Goal: Transaction & Acquisition: Purchase product/service

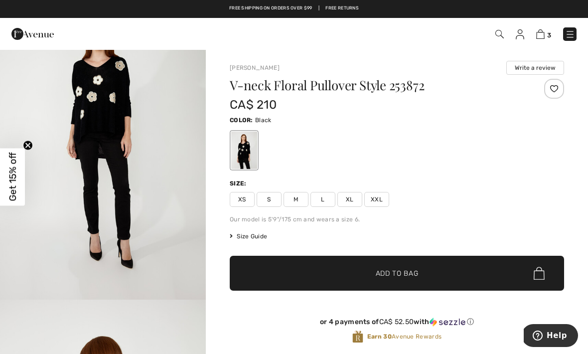
click at [544, 28] on link "3" at bounding box center [543, 34] width 15 height 12
click at [544, 33] on img at bounding box center [540, 33] width 8 height 9
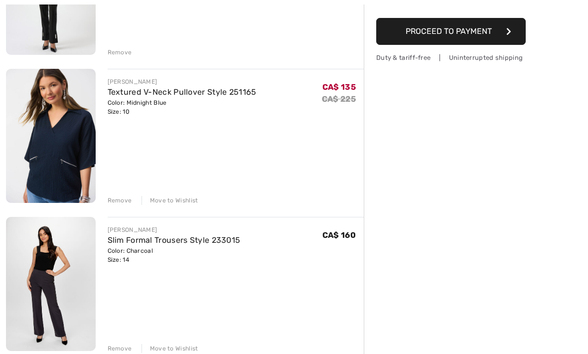
scroll to position [210, 0]
click at [193, 240] on link "Slim Formal Trousers Style 233015" at bounding box center [174, 239] width 133 height 9
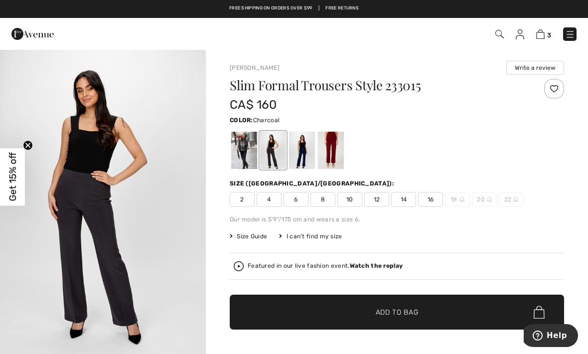
click at [572, 39] on img at bounding box center [570, 34] width 10 height 10
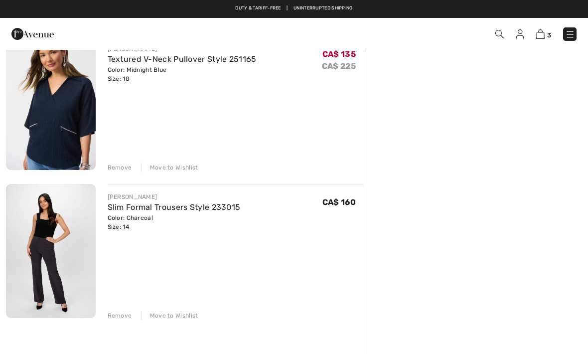
click at [569, 32] on img at bounding box center [570, 34] width 10 height 10
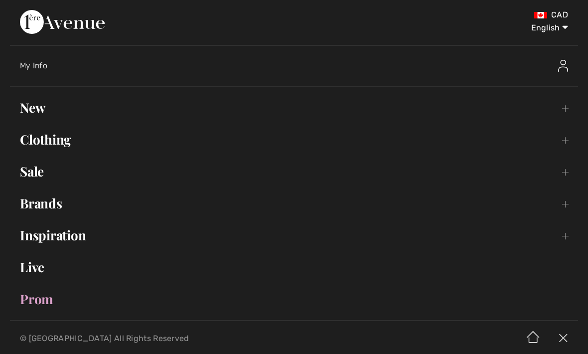
click at [71, 141] on link "Clothing Toggle submenu" at bounding box center [294, 140] width 568 height 22
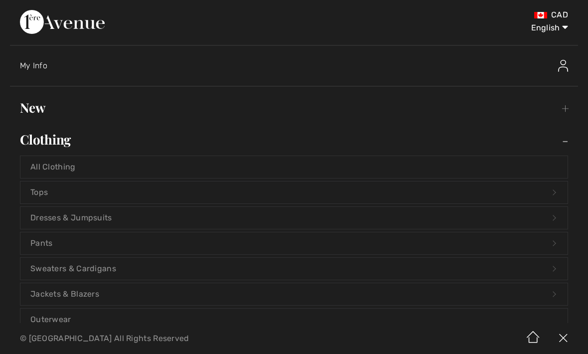
click at [117, 243] on link "Pants Open submenu" at bounding box center [293, 243] width 547 height 22
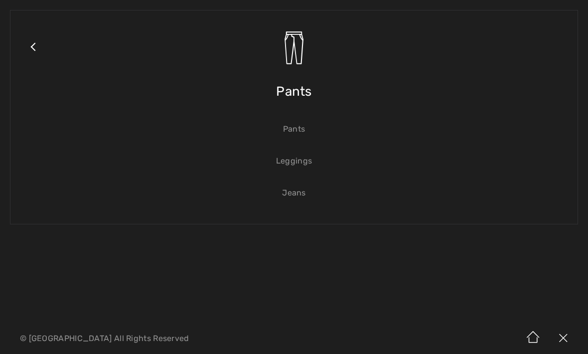
click at [296, 128] on link "Pants" at bounding box center [293, 129] width 547 height 22
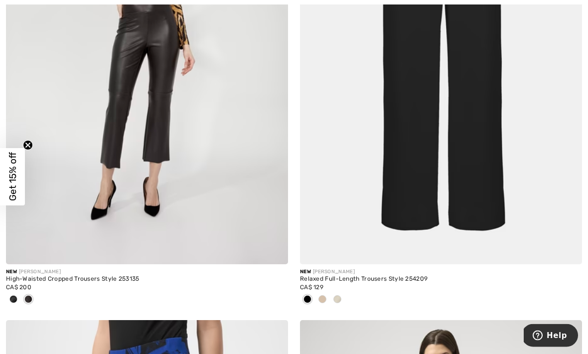
scroll to position [5096, 0]
click at [475, 202] on img at bounding box center [441, 52] width 282 height 423
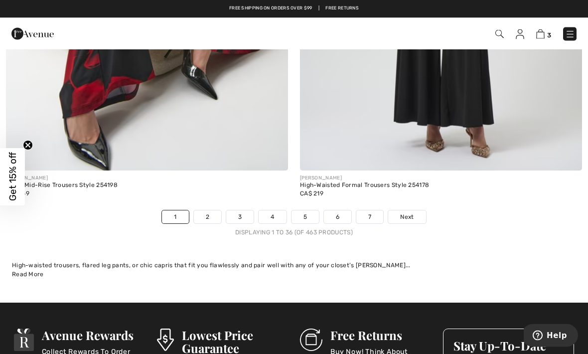
scroll to position [8582, 0]
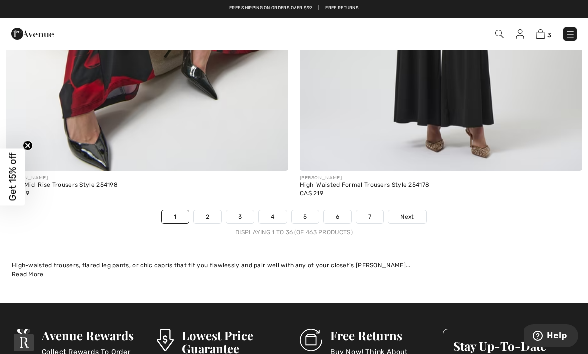
click at [408, 212] on span "Next" at bounding box center [406, 216] width 13 height 9
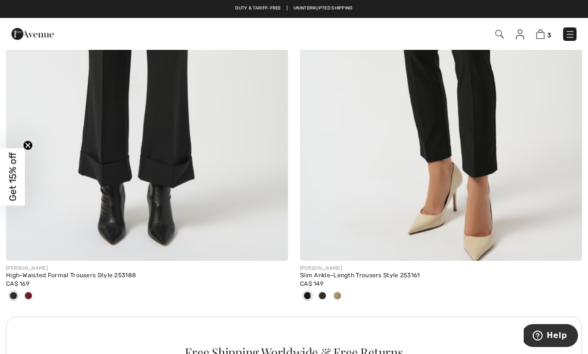
scroll to position [2628, 0]
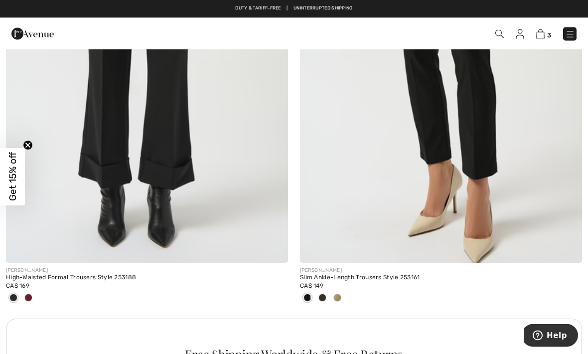
click at [496, 210] on img at bounding box center [441, 51] width 282 height 423
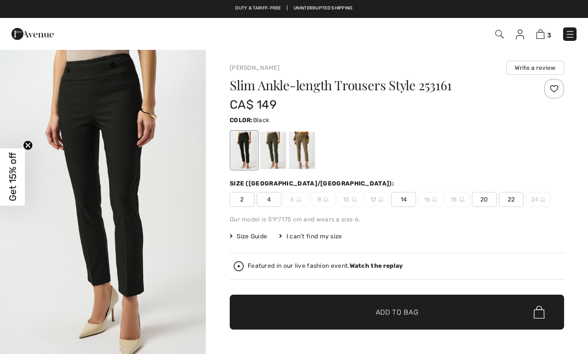
checkbox input "true"
click at [272, 153] on div at bounding box center [273, 150] width 26 height 37
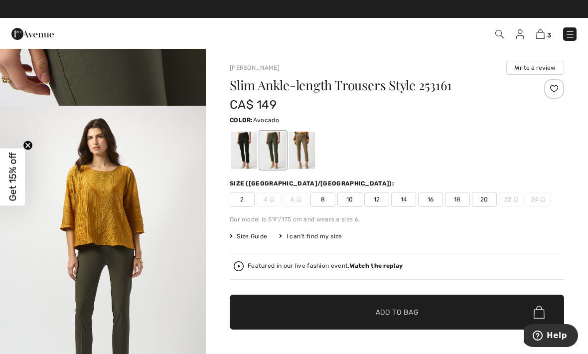
scroll to position [1299, 0]
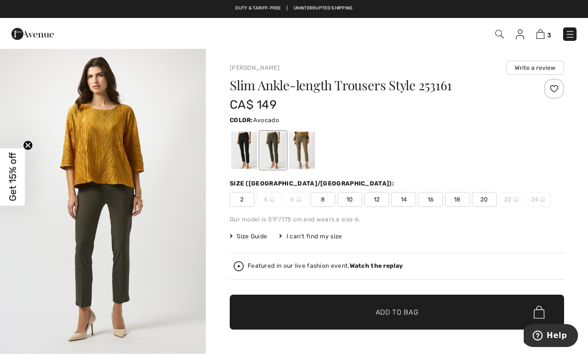
click at [173, 301] on img "4 / 5" at bounding box center [103, 199] width 206 height 308
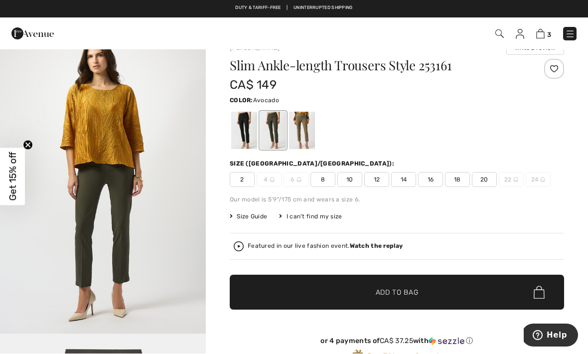
scroll to position [20, 0]
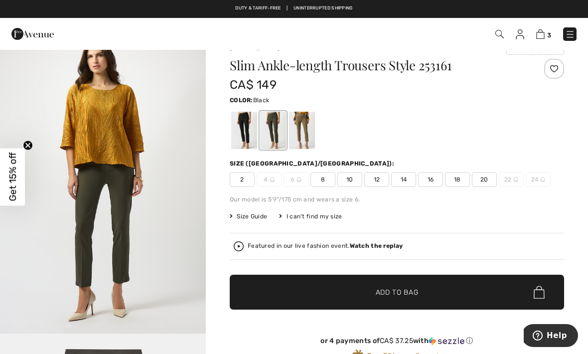
click at [254, 132] on div at bounding box center [244, 130] width 26 height 37
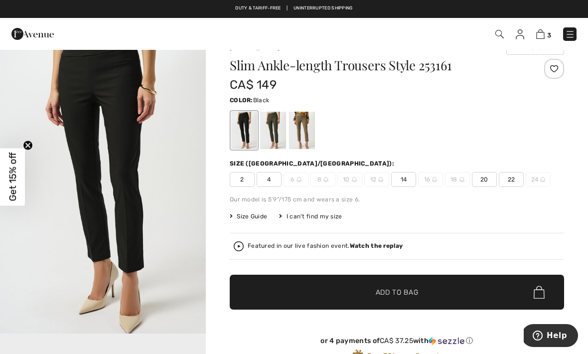
scroll to position [0, 0]
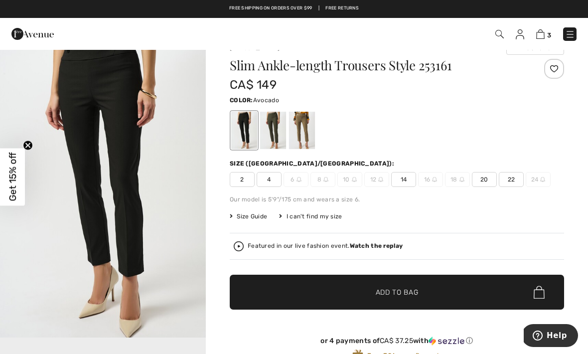
click at [275, 130] on div at bounding box center [273, 130] width 26 height 37
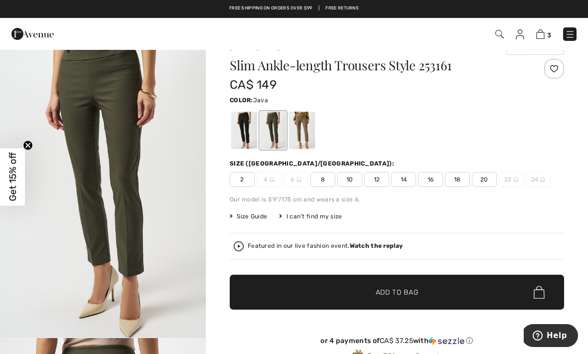
click at [301, 127] on div at bounding box center [302, 130] width 26 height 37
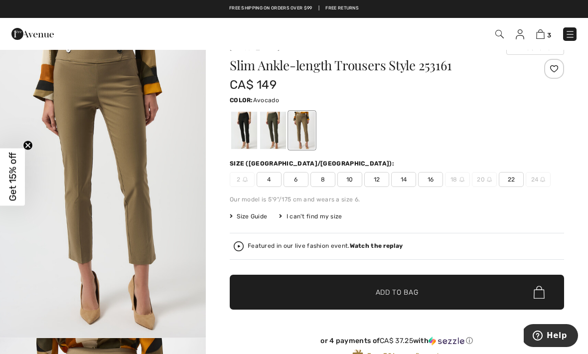
click at [275, 131] on div at bounding box center [273, 130] width 26 height 37
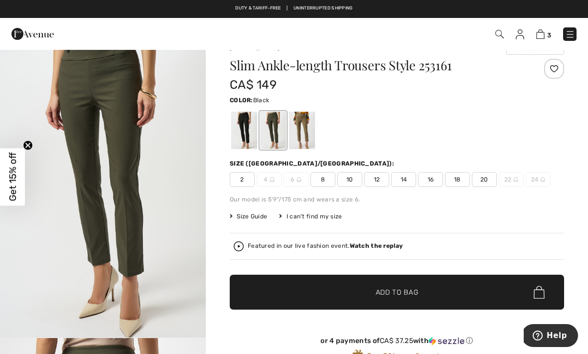
click at [252, 125] on div at bounding box center [244, 130] width 26 height 37
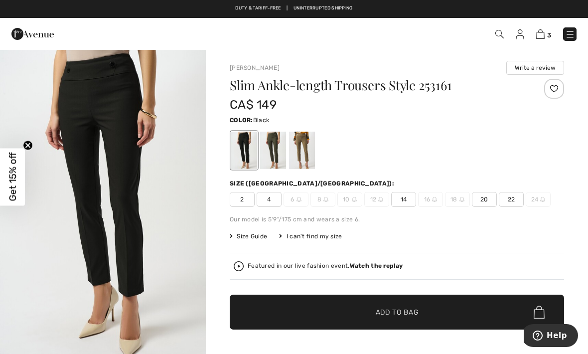
click at [403, 201] on span "14" at bounding box center [403, 199] width 25 height 15
click at [412, 311] on span "Add to Bag" at bounding box center [397, 312] width 43 height 10
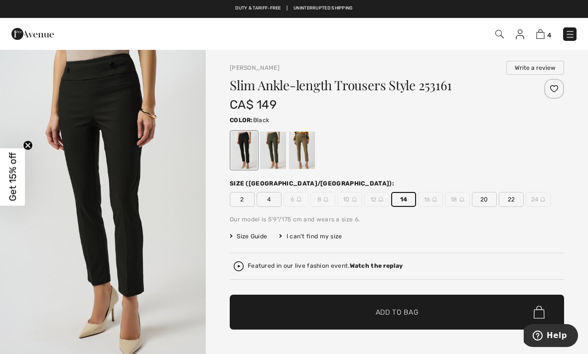
click at [569, 32] on img at bounding box center [570, 34] width 10 height 10
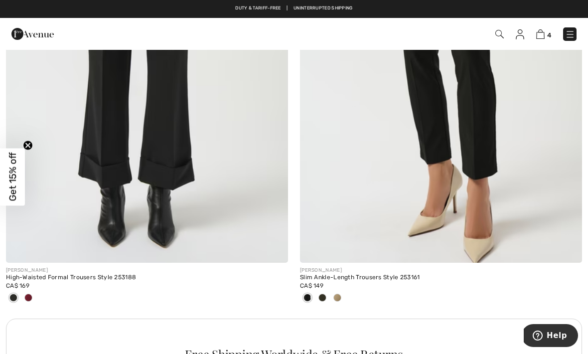
click at [543, 35] on img at bounding box center [540, 33] width 8 height 9
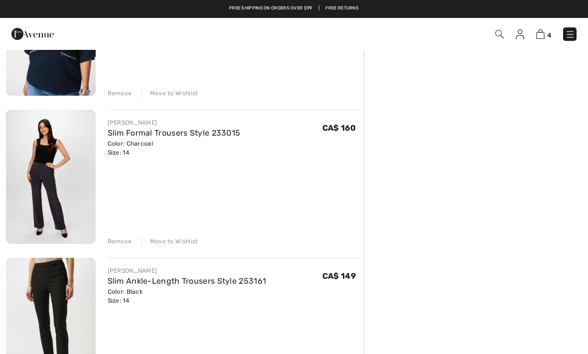
scroll to position [315, 0]
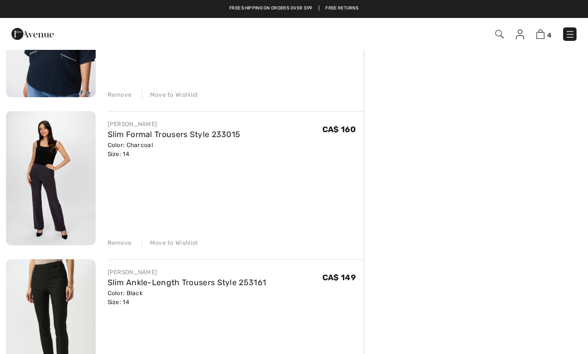
click at [186, 239] on div "Move to Wishlist" at bounding box center [169, 242] width 57 height 9
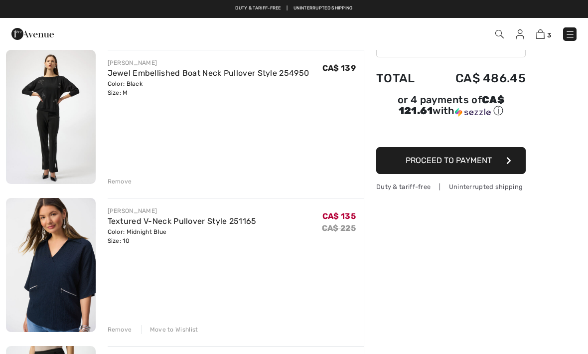
scroll to position [0, 0]
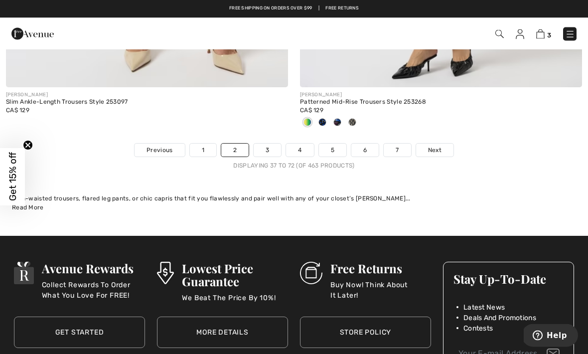
scroll to position [8616, 0]
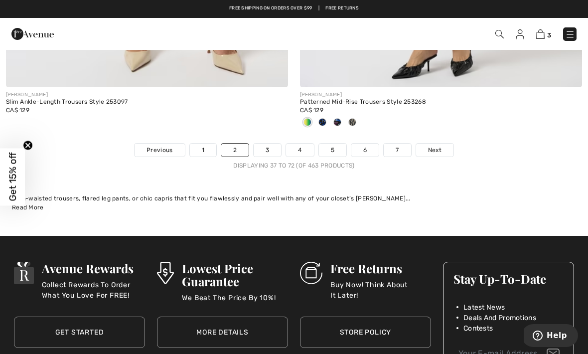
click at [432, 145] on span "Next" at bounding box center [434, 149] width 13 height 9
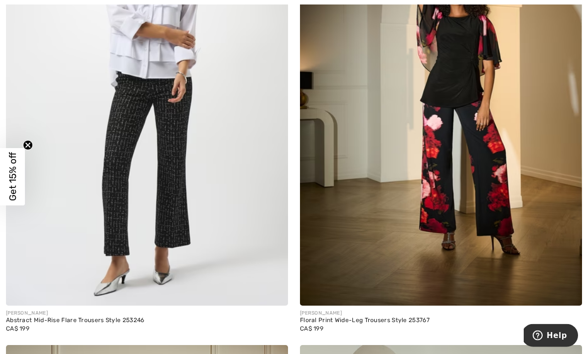
scroll to position [1645, 0]
click at [237, 270] on img at bounding box center [147, 93] width 282 height 423
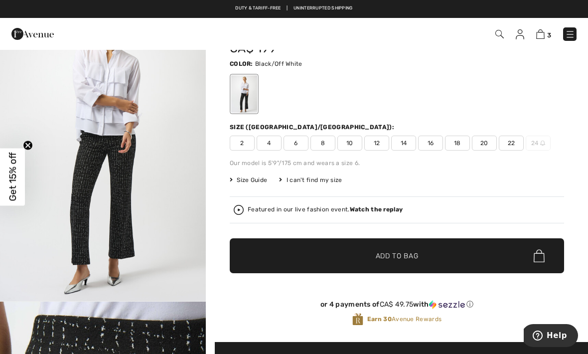
scroll to position [55, 0]
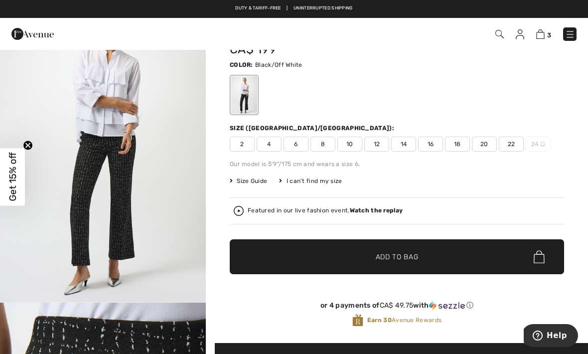
click at [407, 143] on span "14" at bounding box center [403, 143] width 25 height 15
click at [390, 256] on span "Add to Bag" at bounding box center [397, 257] width 43 height 10
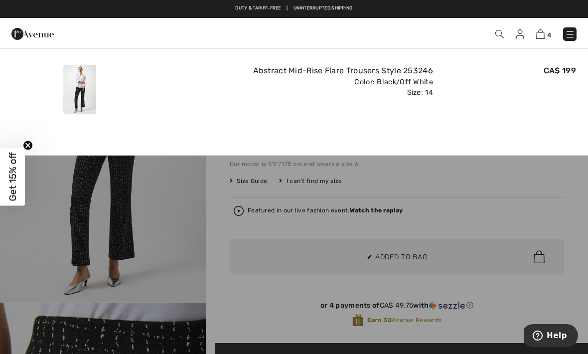
scroll to position [0, 0]
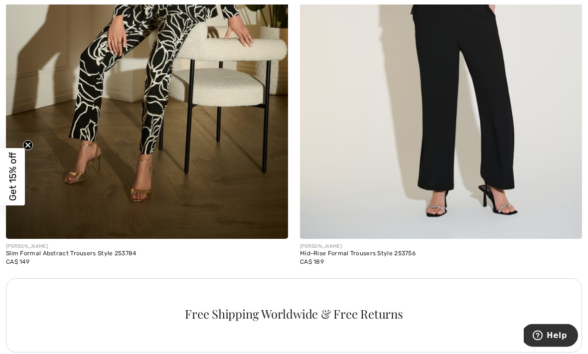
scroll to position [5534, 0]
click at [472, 122] on img at bounding box center [441, 27] width 282 height 423
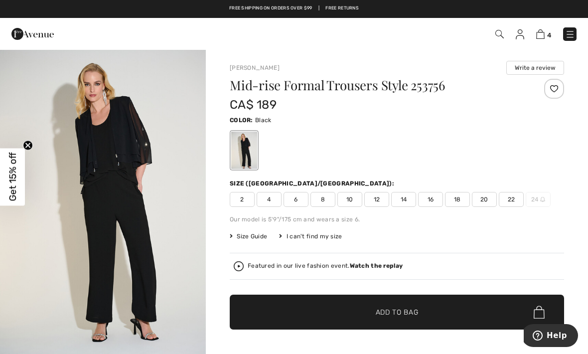
click at [171, 267] on img "1 / 4" at bounding box center [103, 203] width 206 height 309
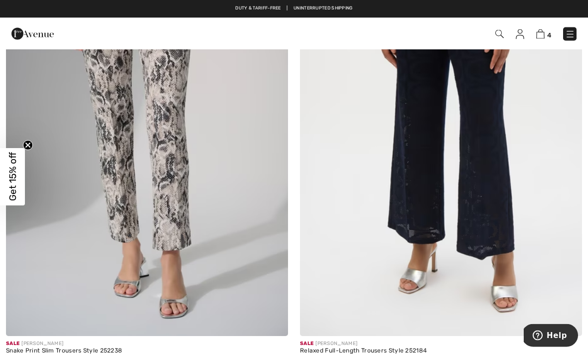
scroll to position [6452, 0]
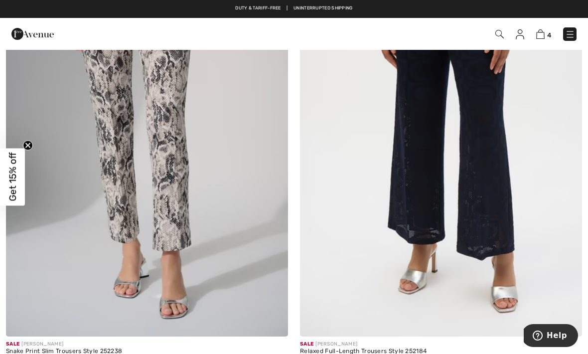
click at [482, 148] on img at bounding box center [441, 124] width 282 height 423
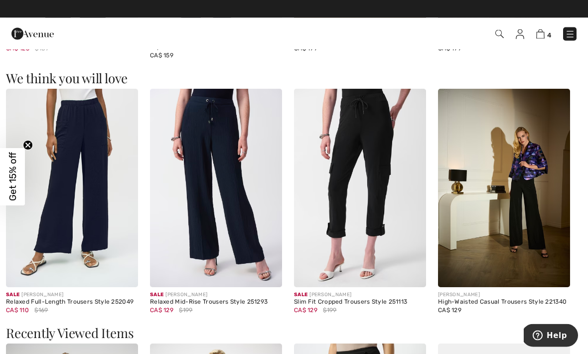
scroll to position [809, 0]
click at [98, 222] on img at bounding box center [72, 188] width 132 height 198
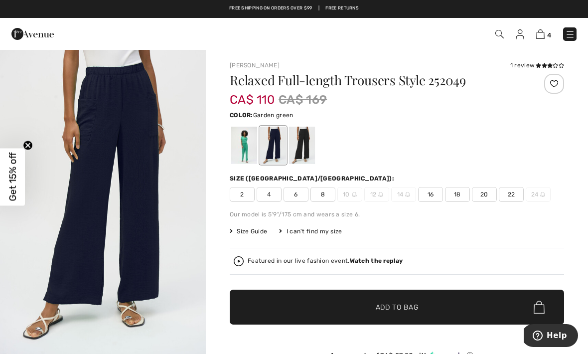
click at [250, 137] on div at bounding box center [244, 145] width 26 height 37
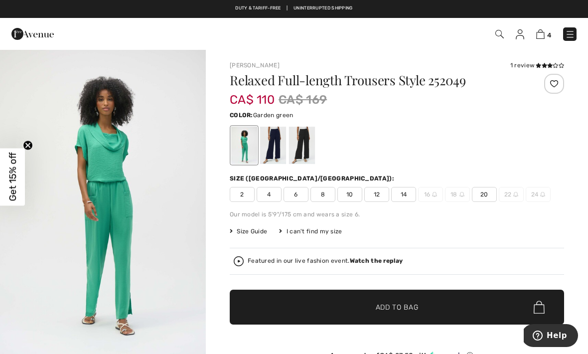
click at [304, 138] on div at bounding box center [302, 145] width 26 height 37
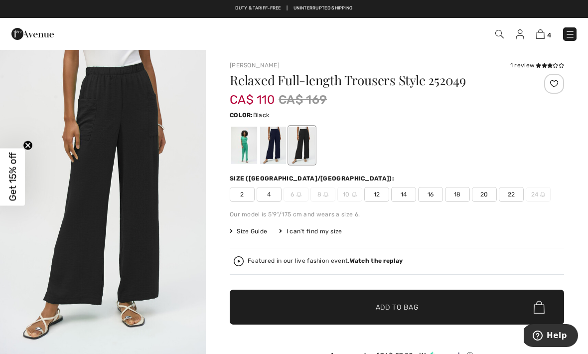
click at [523, 66] on div "1 review" at bounding box center [537, 65] width 54 height 9
click at [535, 60] on div "Joseph Ribkoff 1 review 1 review Relaxed Full-length Trousers Style 252049 CA$ …" at bounding box center [397, 360] width 382 height 623
click at [524, 63] on div "1 review" at bounding box center [537, 65] width 54 height 9
click at [551, 63] on icon at bounding box center [549, 65] width 5 height 5
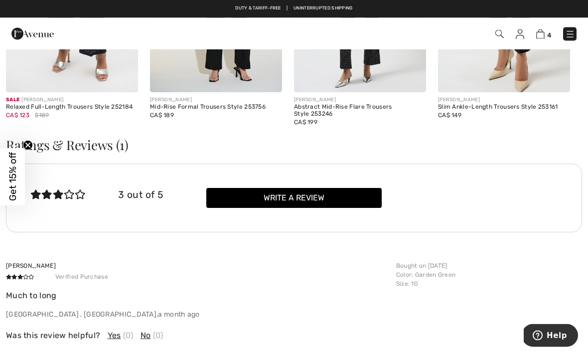
scroll to position [1301, 0]
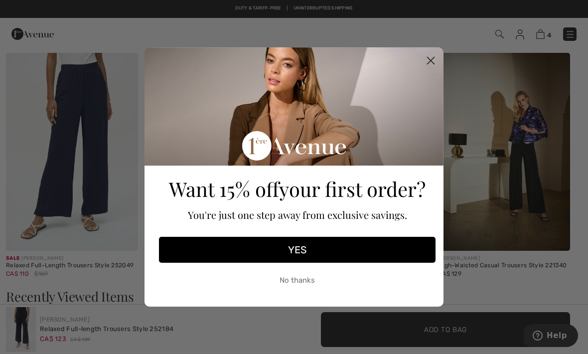
click at [428, 52] on circle "Close dialog" at bounding box center [430, 60] width 16 height 16
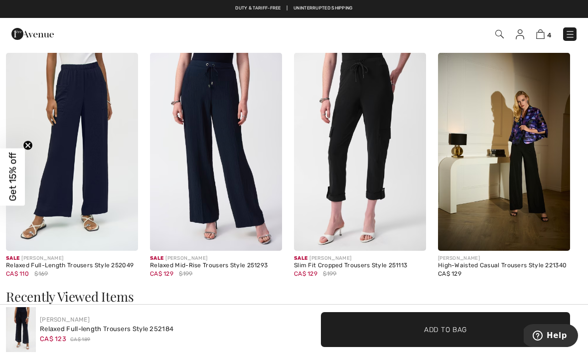
click at [200, 176] on img at bounding box center [216, 152] width 132 height 198
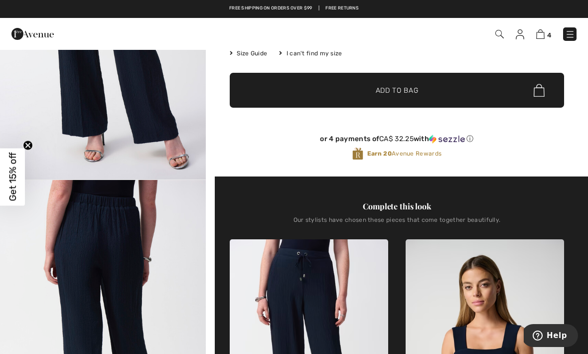
scroll to position [154, 0]
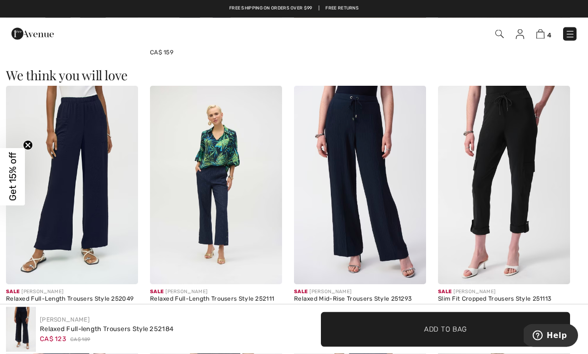
scroll to position [785, 0]
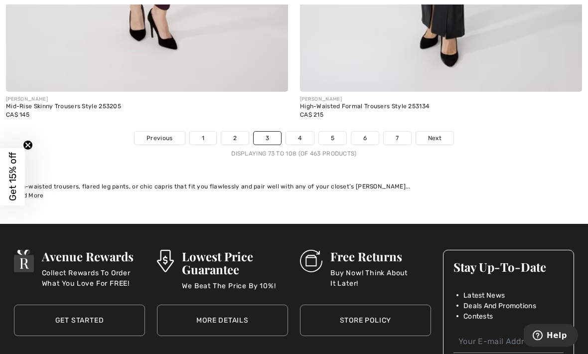
scroll to position [8546, 0]
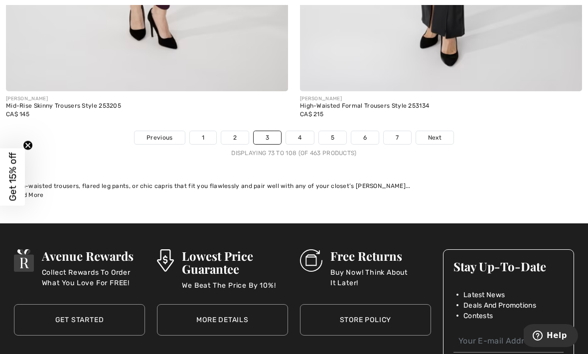
click at [295, 132] on link "4" at bounding box center [299, 137] width 27 height 13
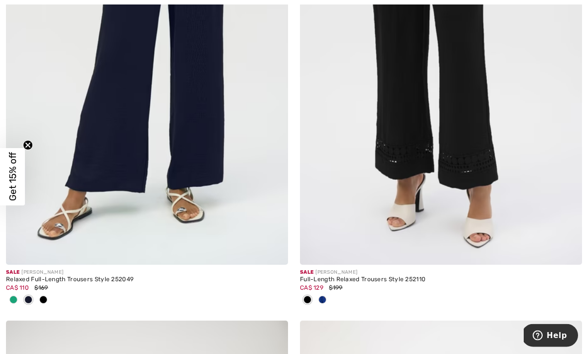
scroll to position [5029, 0]
click at [424, 130] on img at bounding box center [441, 53] width 282 height 423
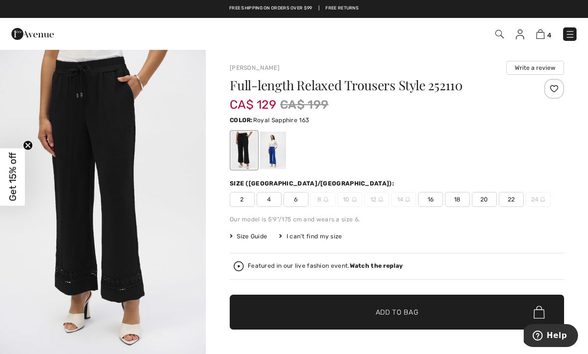
click at [272, 153] on div at bounding box center [273, 150] width 26 height 37
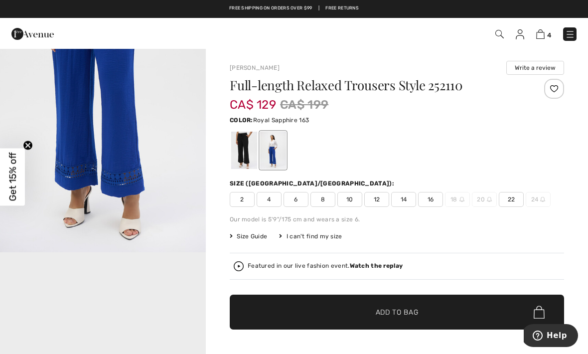
scroll to position [395, 0]
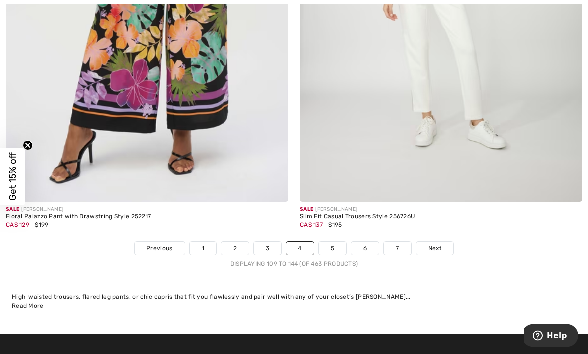
scroll to position [8518, 0]
click at [329, 244] on link "5" at bounding box center [332, 248] width 27 height 13
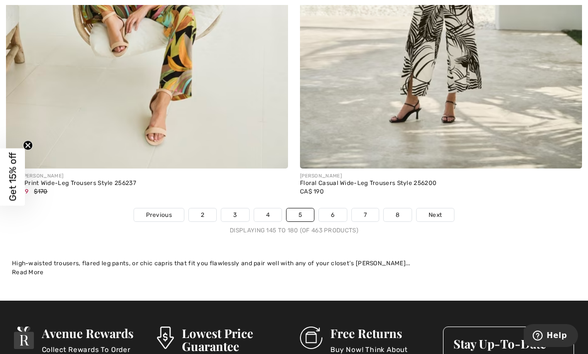
scroll to position [8552, 0]
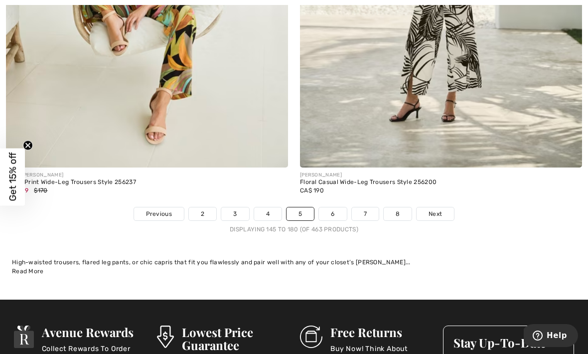
click at [432, 209] on span "Next" at bounding box center [434, 213] width 13 height 9
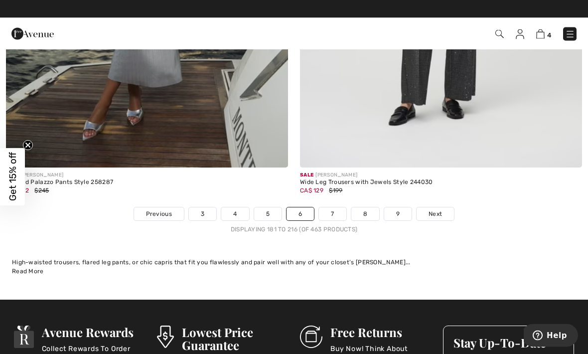
scroll to position [8552, 0]
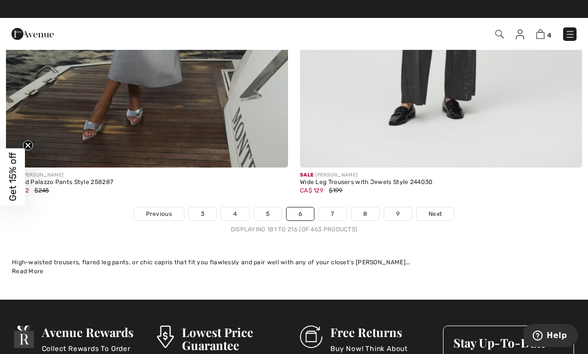
click at [330, 207] on link "7" at bounding box center [332, 213] width 27 height 13
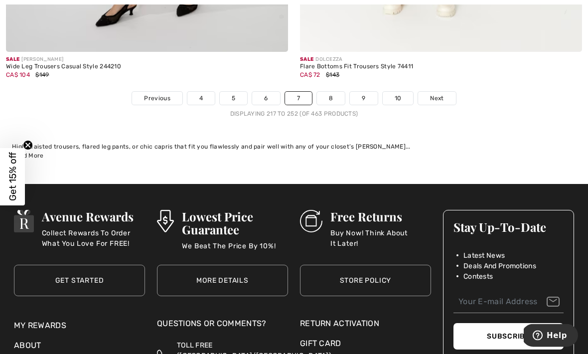
scroll to position [8701, 0]
click at [328, 92] on link "8" at bounding box center [331, 98] width 28 height 13
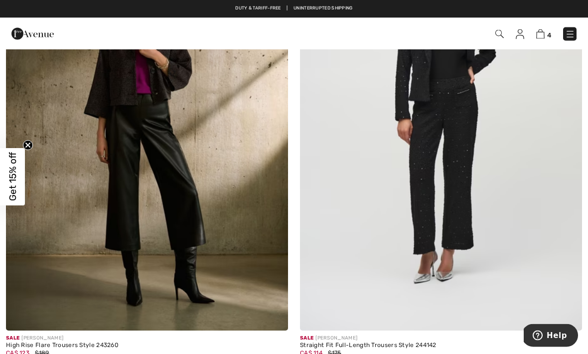
scroll to position [4005, 0]
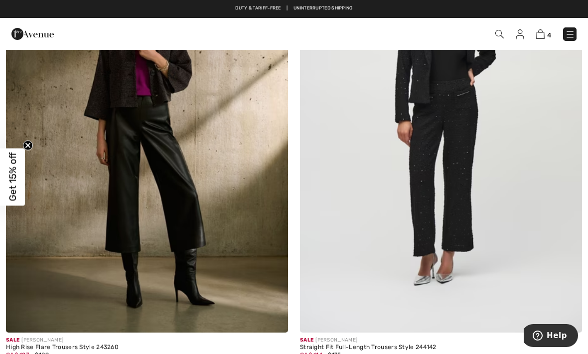
click at [331, 259] on img at bounding box center [441, 120] width 282 height 423
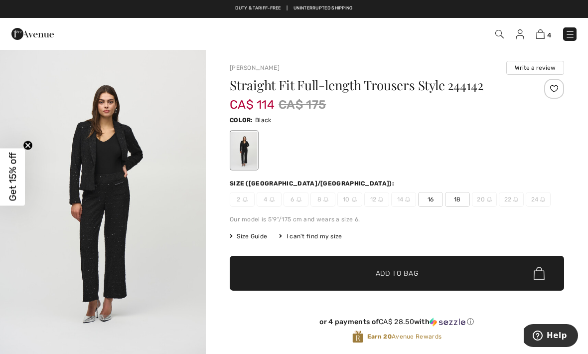
click at [66, 248] on img "1 / 5" at bounding box center [103, 203] width 206 height 308
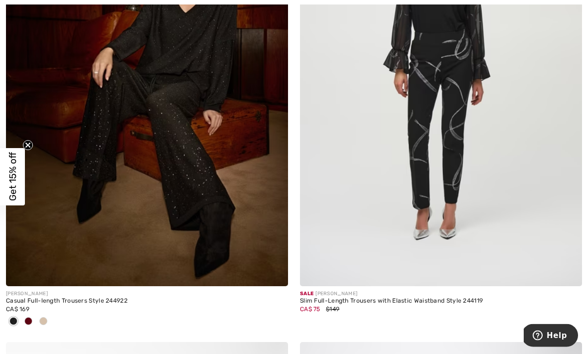
scroll to position [7394, 0]
click at [402, 176] on img at bounding box center [441, 74] width 282 height 423
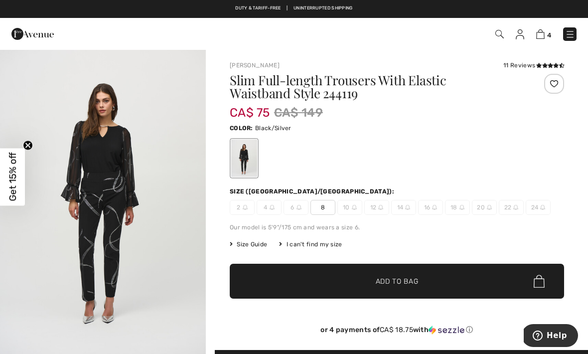
click at [541, 30] on img at bounding box center [540, 33] width 8 height 9
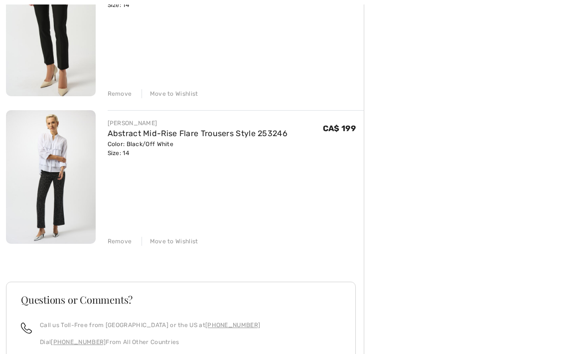
scroll to position [464, 0]
click at [165, 239] on div "Move to Wishlist" at bounding box center [169, 241] width 57 height 9
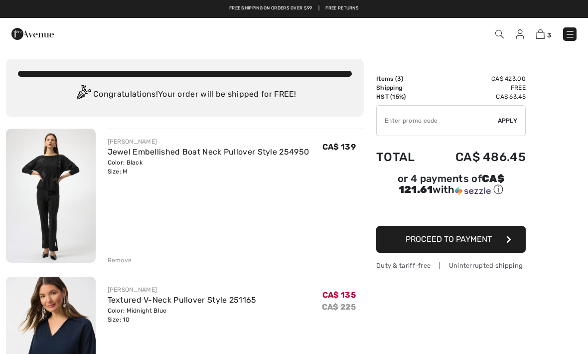
scroll to position [0, 0]
